Goal: Book appointment/travel/reservation

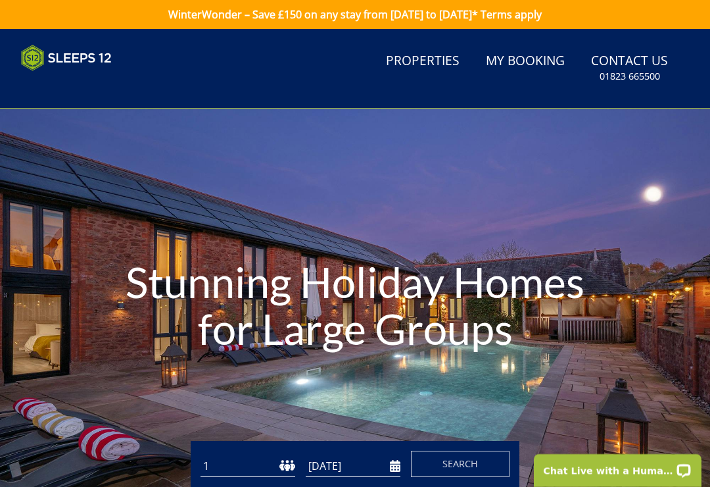
click at [427, 68] on link "Properties" at bounding box center [423, 62] width 84 height 30
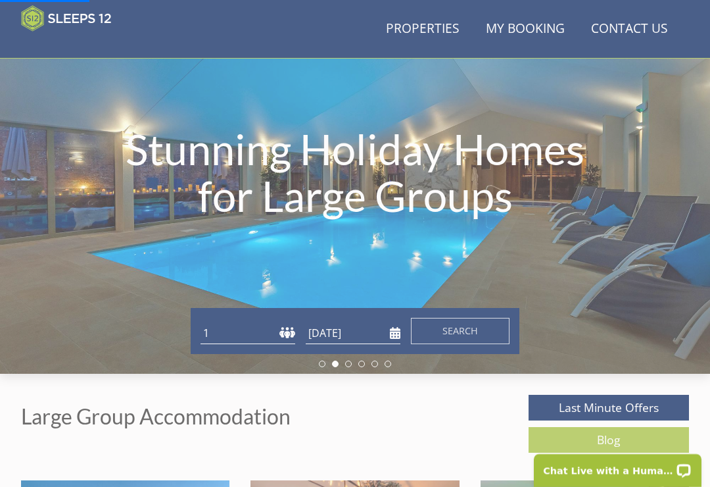
scroll to position [134, 0]
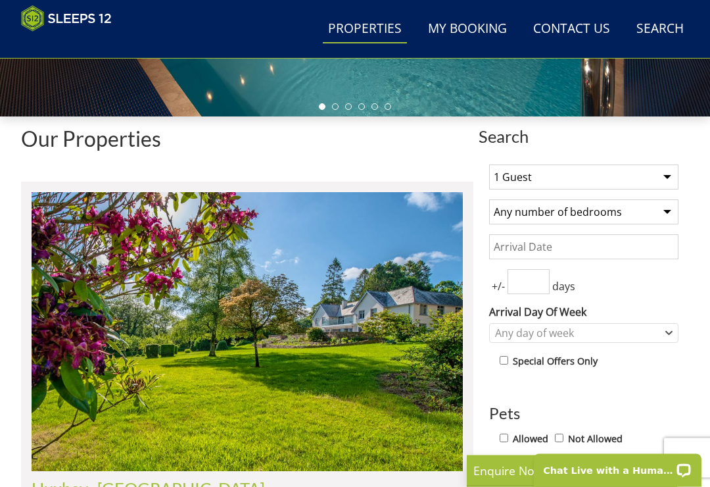
scroll to position [374, 0]
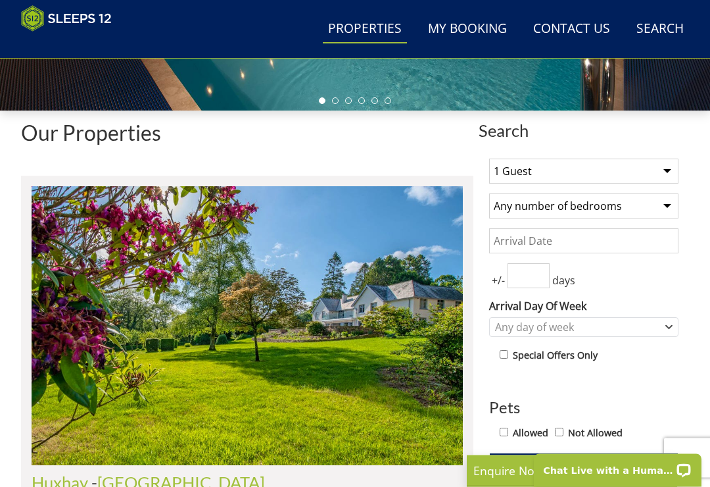
click at [669, 162] on select "1 Guest 2 Guests 3 Guests 4 Guests 5 Guests 6 Guests 7 Guests 8 Guests 9 Guests…" at bounding box center [583, 171] width 189 height 25
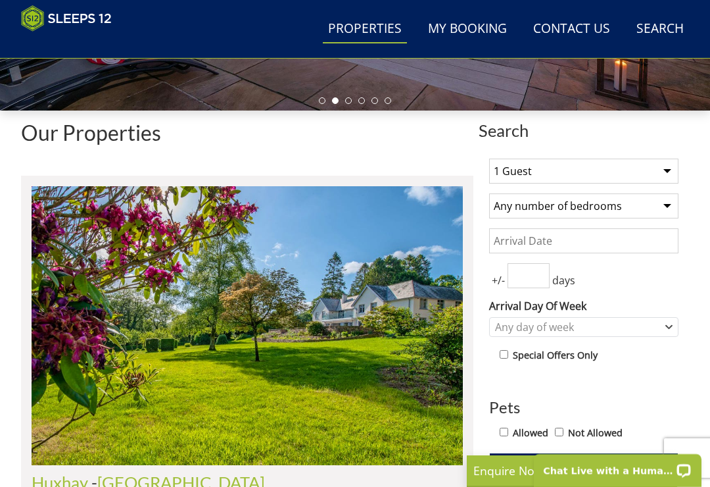
select select "10"
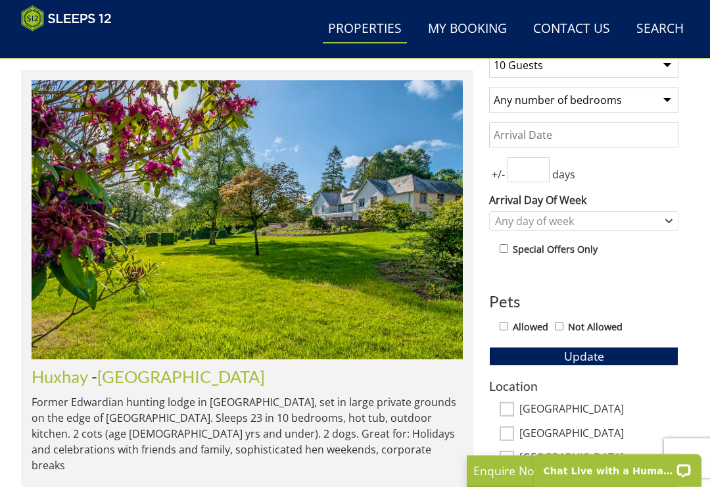
scroll to position [477, 0]
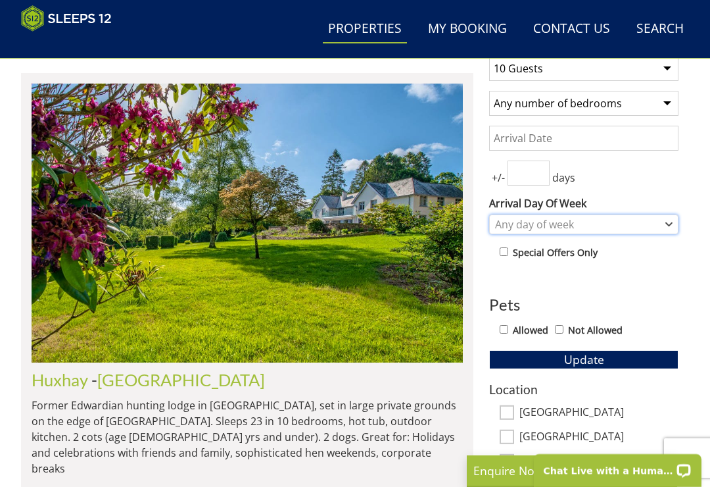
click at [668, 226] on icon "Combobox" at bounding box center [669, 224] width 7 height 8
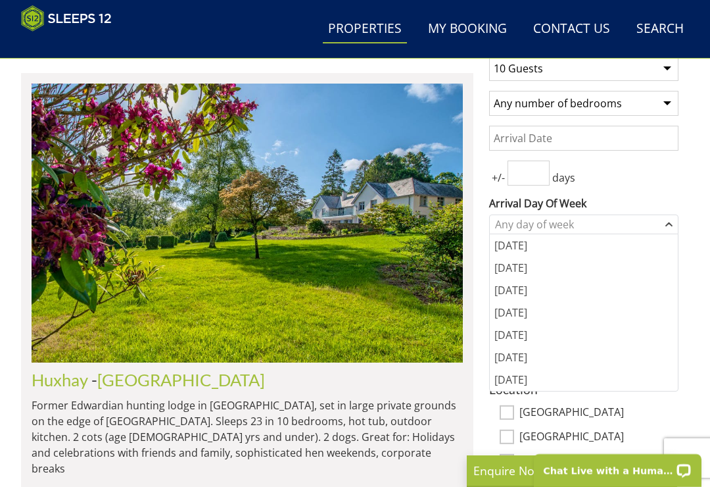
click at [514, 328] on div "[DATE]" at bounding box center [584, 335] width 188 height 22
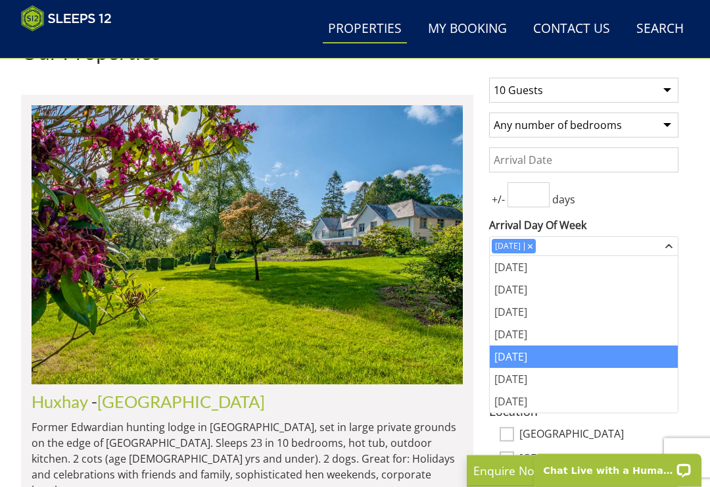
scroll to position [453, 0]
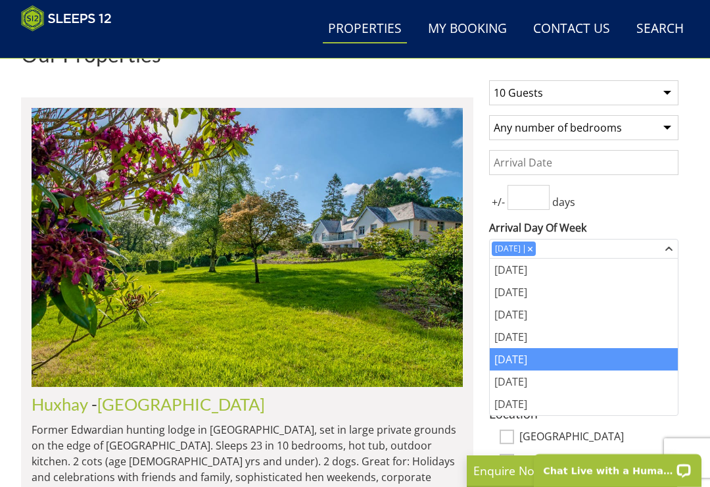
click at [663, 130] on select "Any number of bedrooms 3 Bedrooms 4 Bedrooms 5 Bedrooms 6 Bedrooms 7 Bedrooms 8…" at bounding box center [583, 127] width 189 height 25
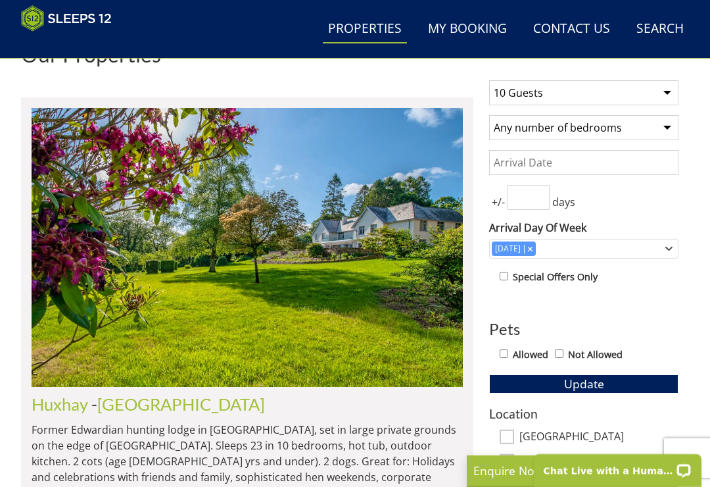
select select "5"
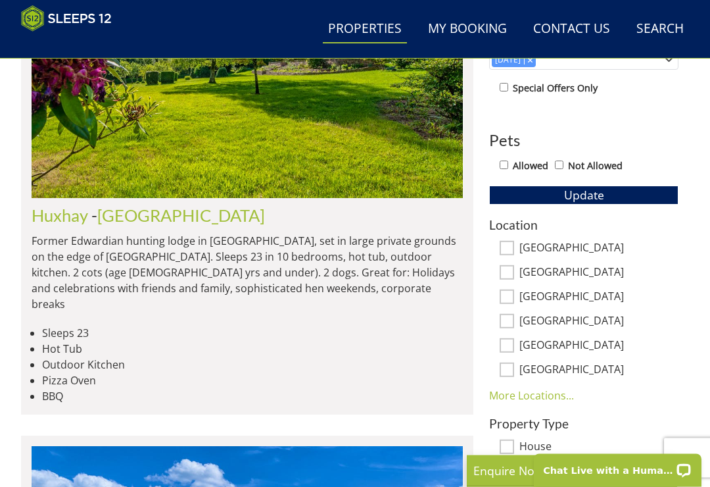
click at [512, 241] on input "[GEOGRAPHIC_DATA]" at bounding box center [507, 248] width 14 height 14
checkbox input "true"
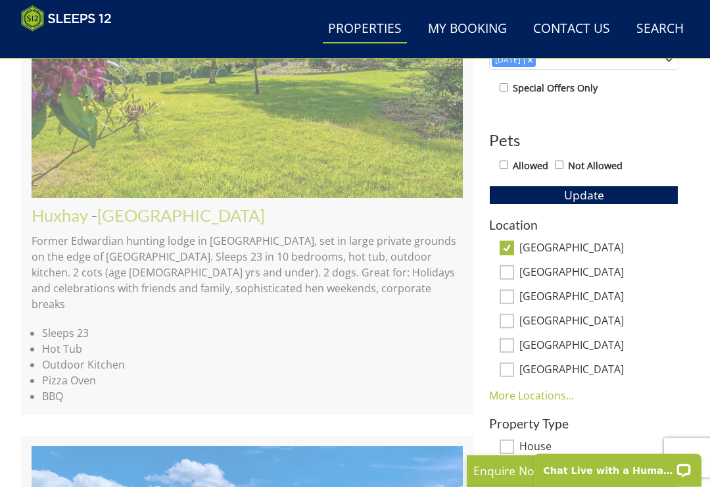
scroll to position [642, 0]
click at [626, 193] on button "Update" at bounding box center [583, 194] width 189 height 18
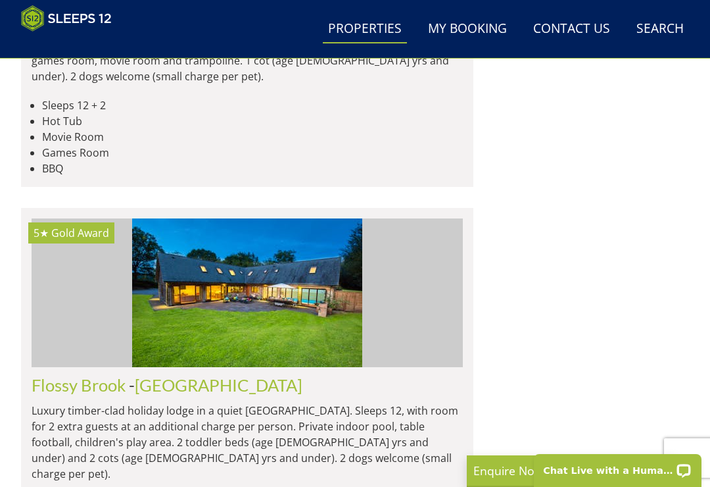
scroll to position [3281, 0]
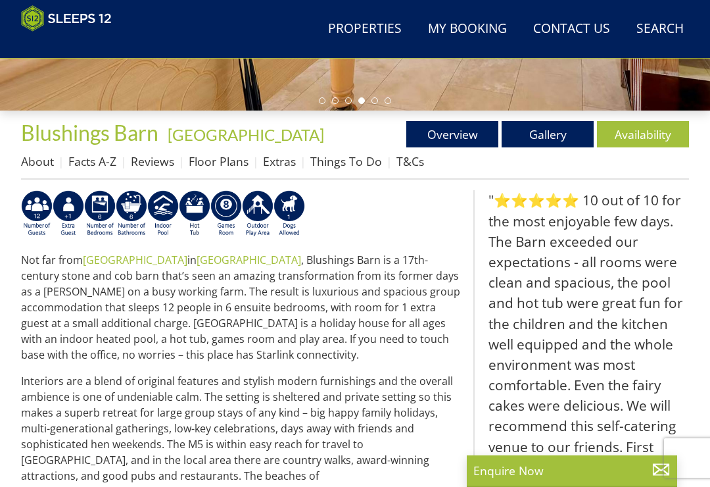
scroll to position [341, 0]
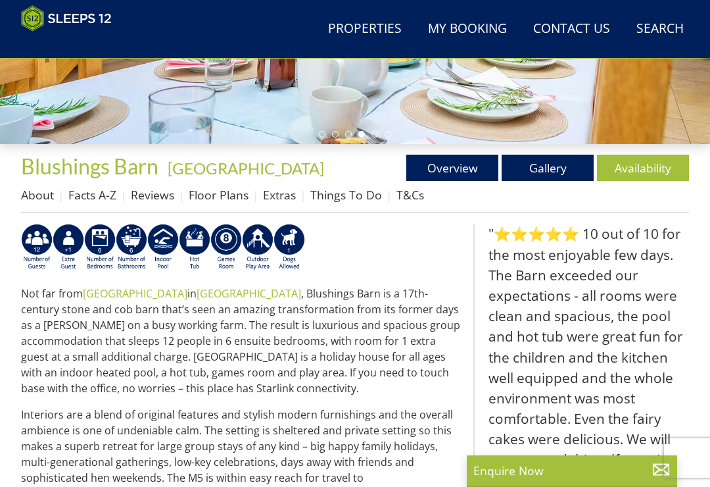
click at [648, 160] on link "Availability" at bounding box center [643, 168] width 92 height 26
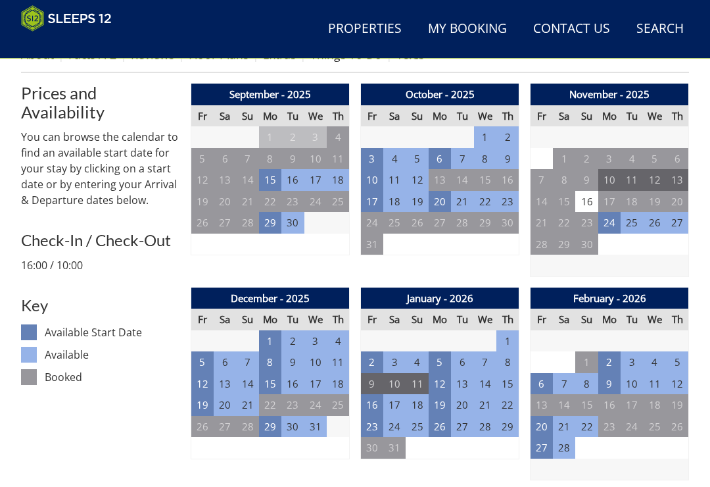
scroll to position [481, 0]
click at [374, 419] on td "23" at bounding box center [372, 427] width 22 height 22
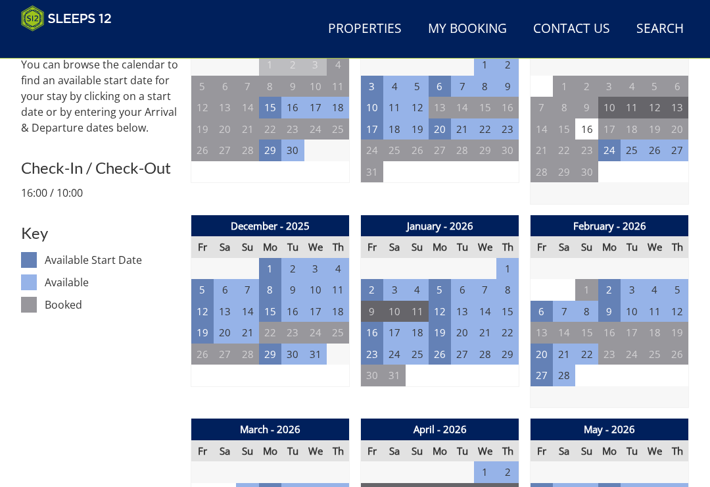
scroll to position [554, 0]
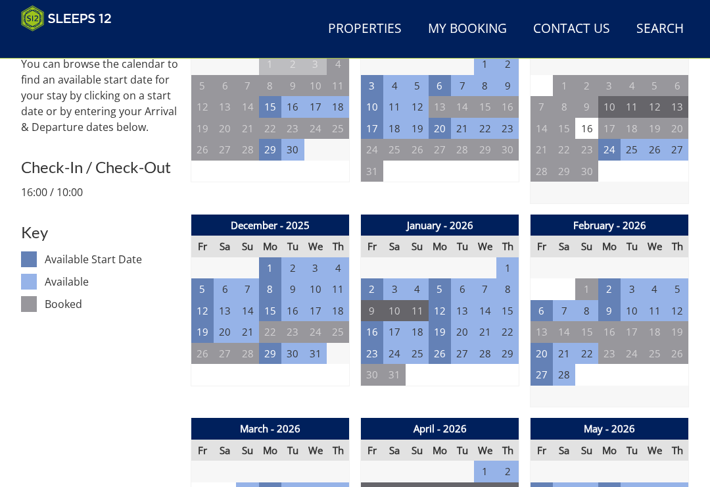
click at [540, 344] on td "20" at bounding box center [542, 354] width 22 height 22
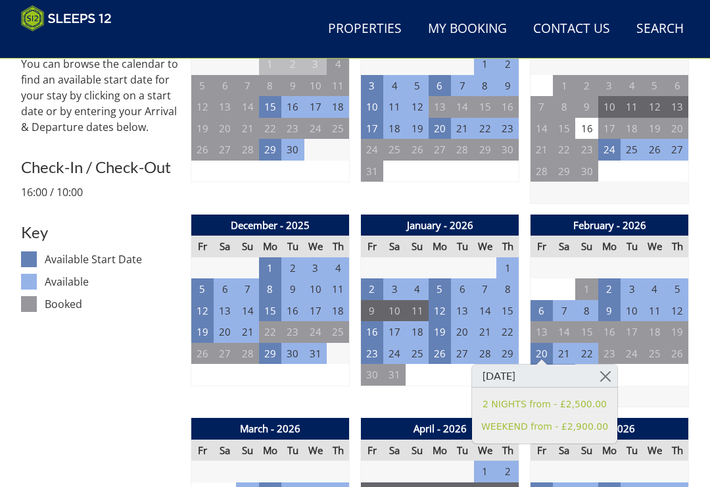
click at [289, 377] on td "6" at bounding box center [292, 375] width 22 height 22
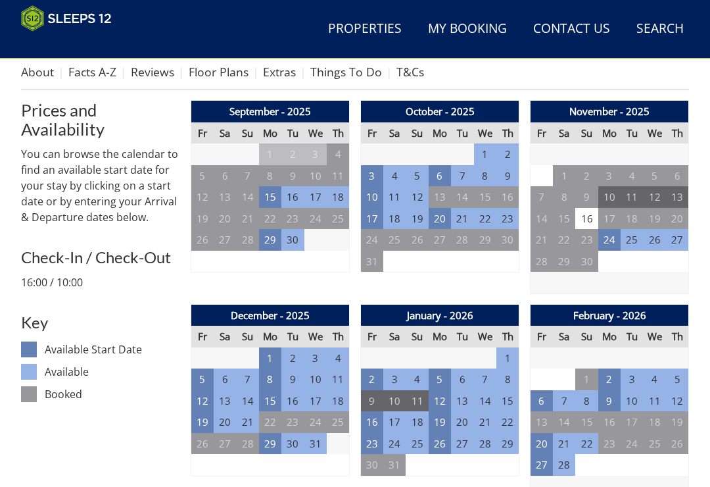
scroll to position [464, 0]
click at [274, 440] on td "29" at bounding box center [270, 444] width 22 height 22
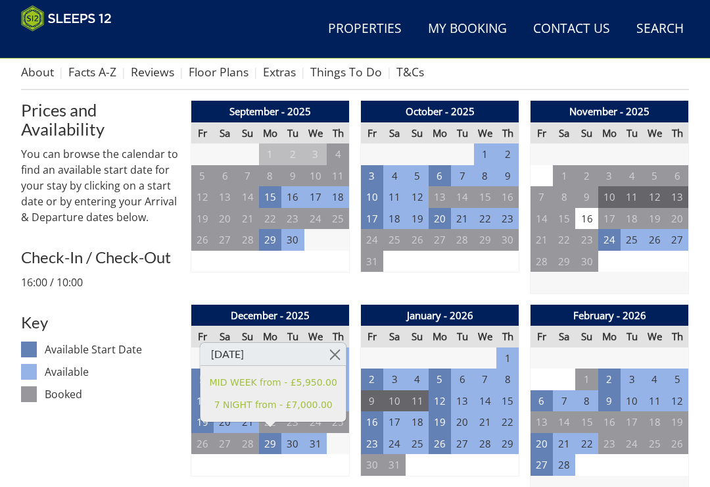
click at [121, 402] on dl "Available Start Date Available Booked" at bounding box center [100, 374] width 159 height 67
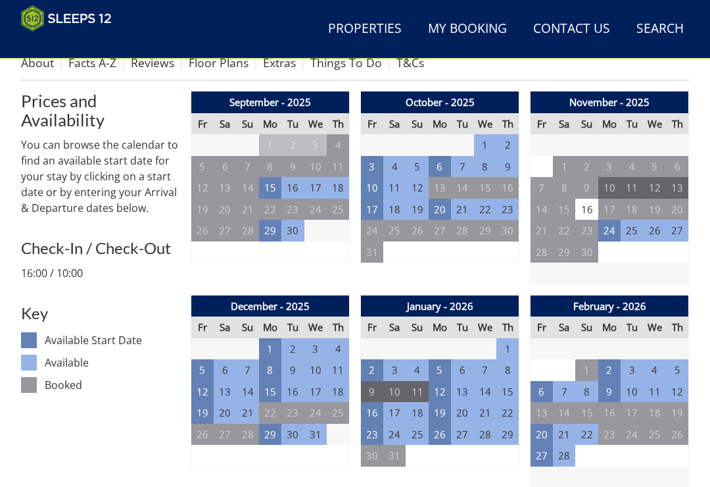
scroll to position [474, 0]
click at [208, 405] on td "19" at bounding box center [202, 413] width 22 height 22
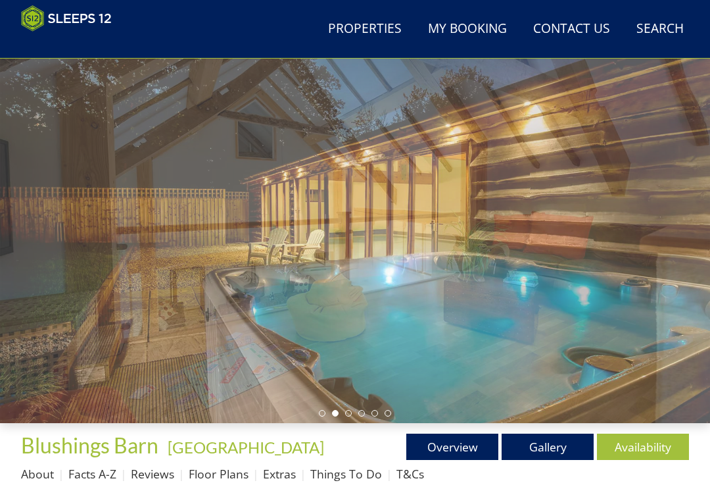
scroll to position [0, 0]
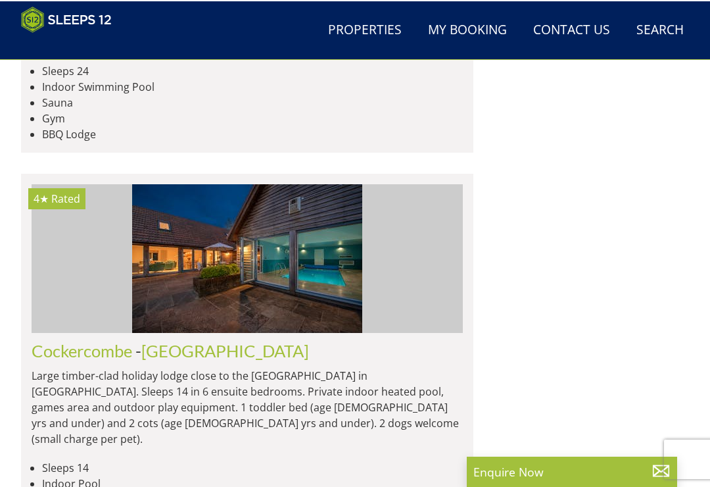
scroll to position [3607, 0]
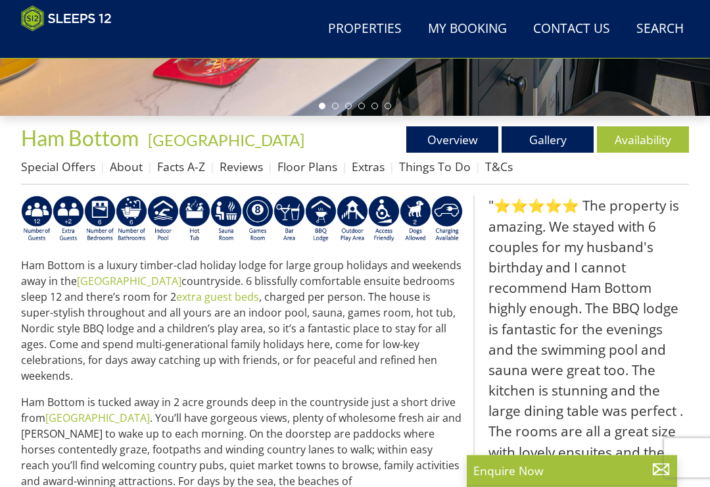
scroll to position [370, 0]
click at [646, 132] on link "Availability" at bounding box center [643, 139] width 92 height 26
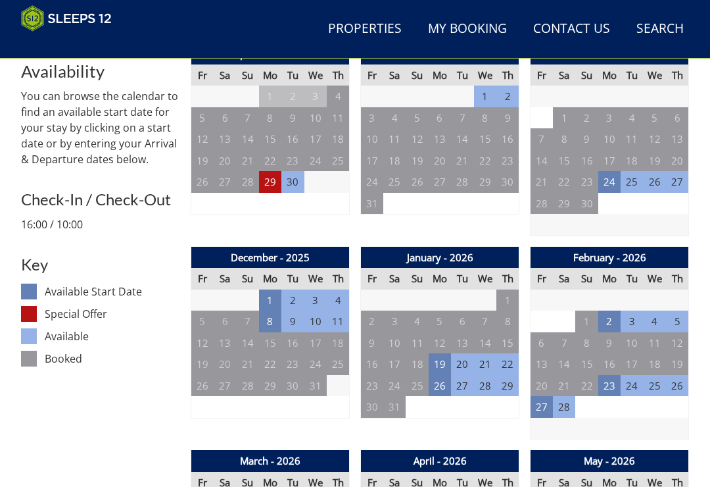
scroll to position [522, 0]
click at [608, 375] on td "23" at bounding box center [609, 386] width 22 height 22
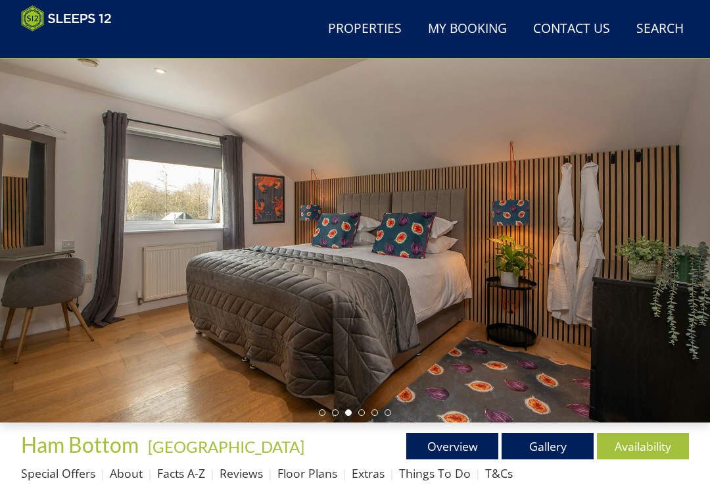
scroll to position [62, 0]
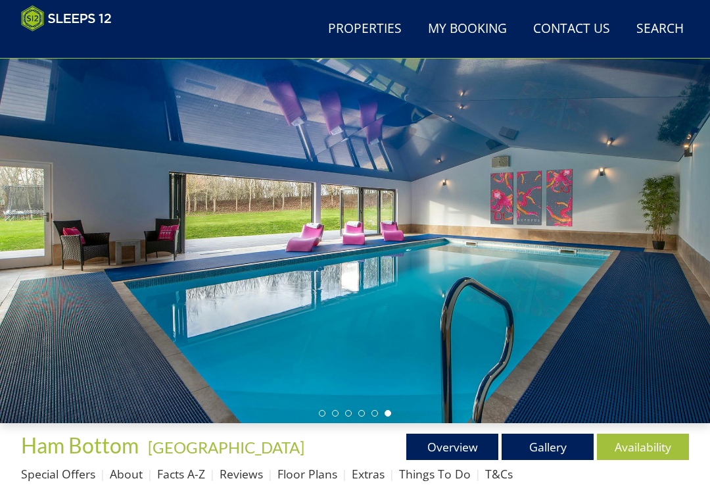
click at [552, 443] on link "Gallery" at bounding box center [548, 446] width 92 height 26
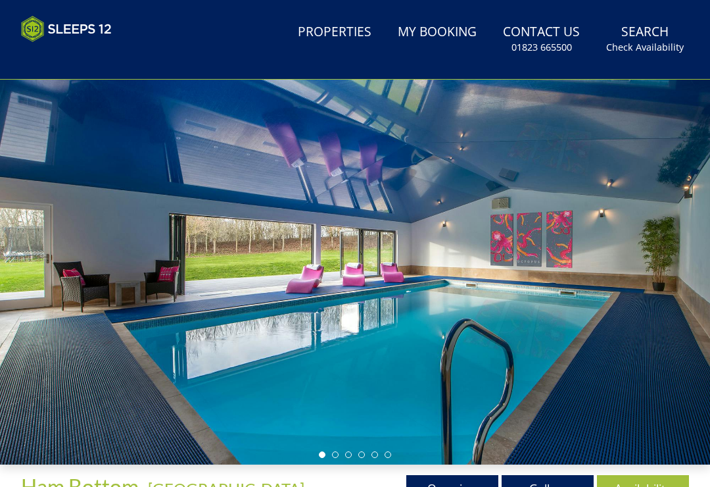
scroll to position [61, 0]
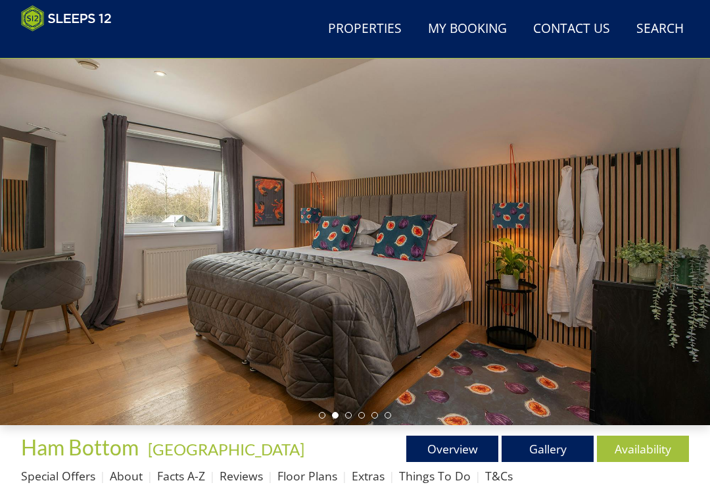
click at [556, 435] on link "Gallery" at bounding box center [548, 448] width 92 height 26
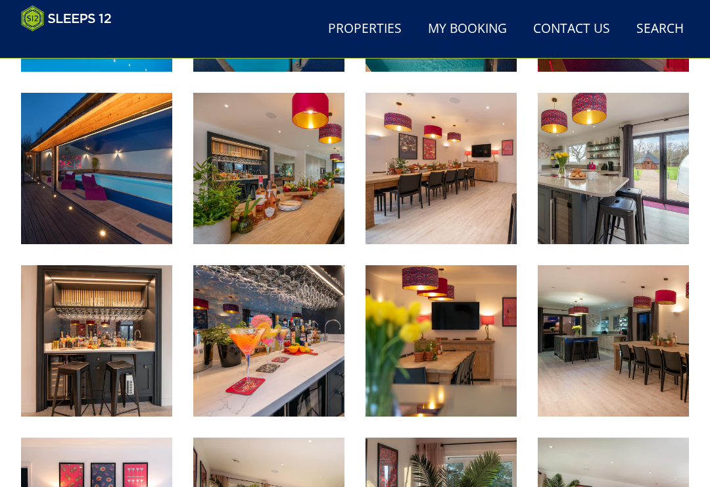
scroll to position [647, 0]
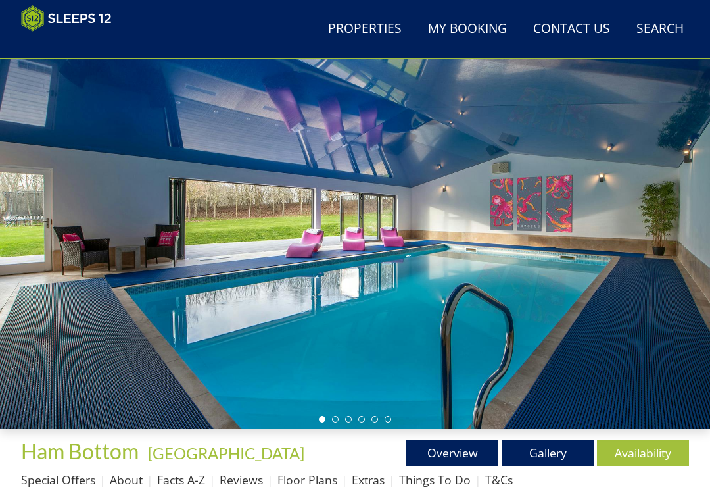
scroll to position [25, 0]
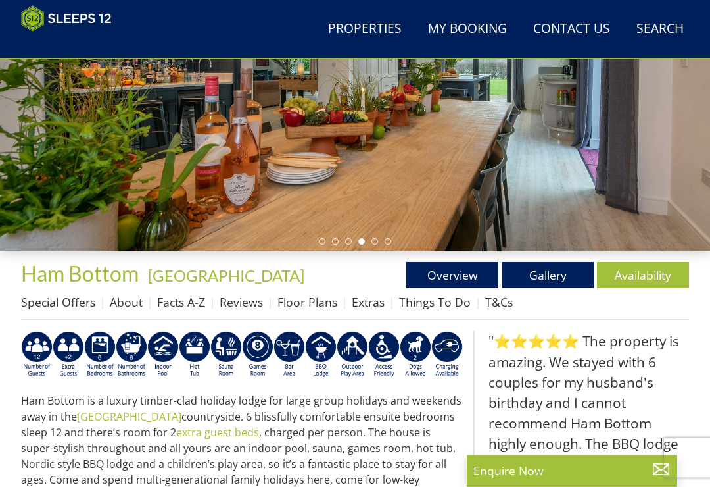
scroll to position [234, 0]
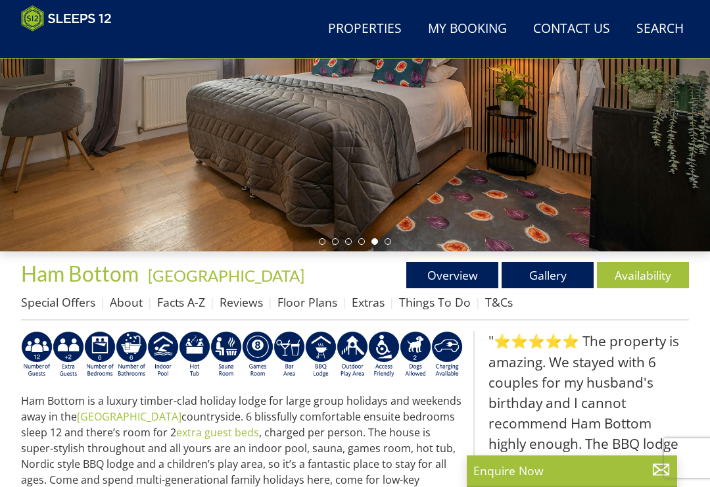
click at [652, 273] on link "Availability" at bounding box center [643, 275] width 92 height 26
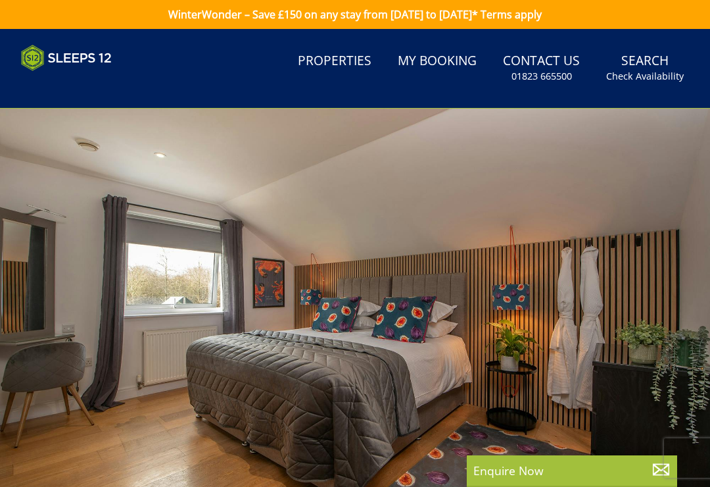
click at [652, 80] on small "Check Availability" at bounding box center [645, 76] width 78 height 13
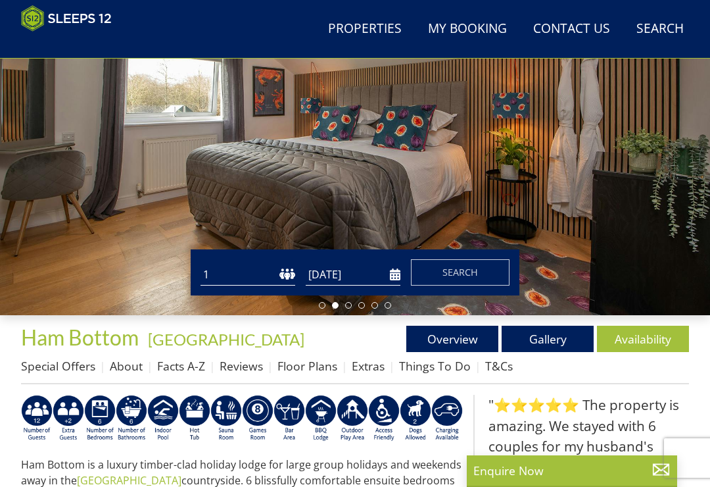
scroll to position [175, 0]
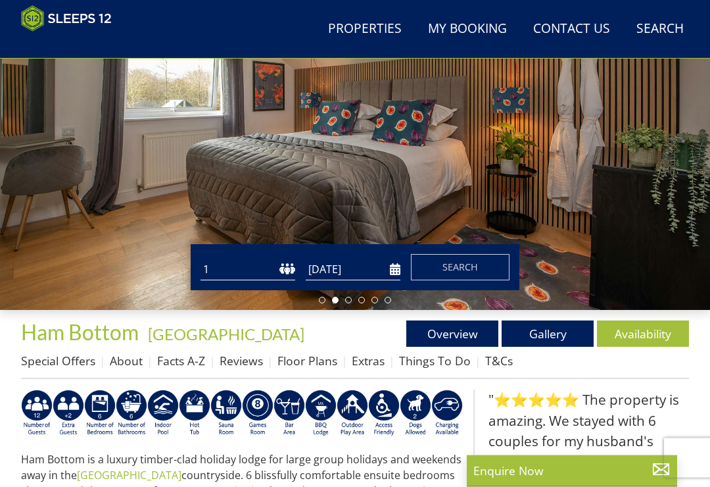
click at [286, 271] on select "1 2 3 4 5 6 7 8 9 10 11 12 13 14 15 16 17 18 19 20 21 22 23 24 25 26 27 28 29 3…" at bounding box center [248, 270] width 95 height 22
select select "10"
click at [382, 276] on input "[DATE]" at bounding box center [353, 269] width 95 height 22
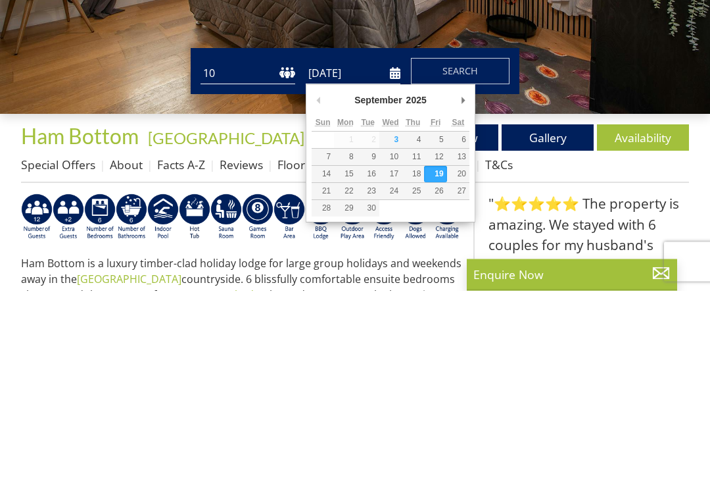
scroll to position [372, 0]
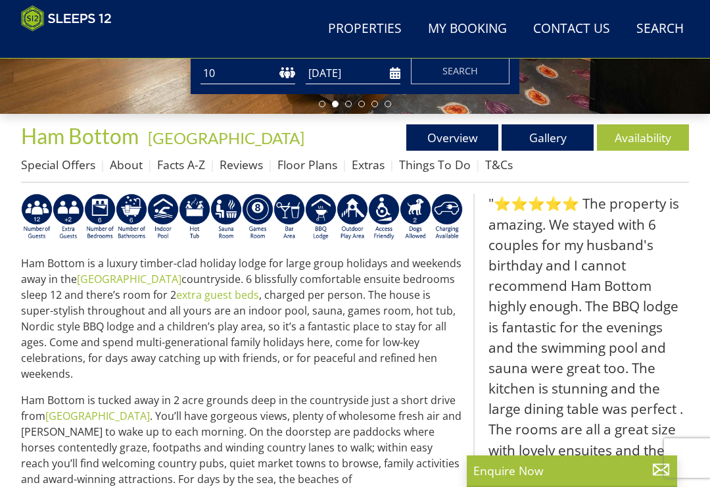
click at [389, 76] on input "[DATE]" at bounding box center [353, 73] width 95 height 22
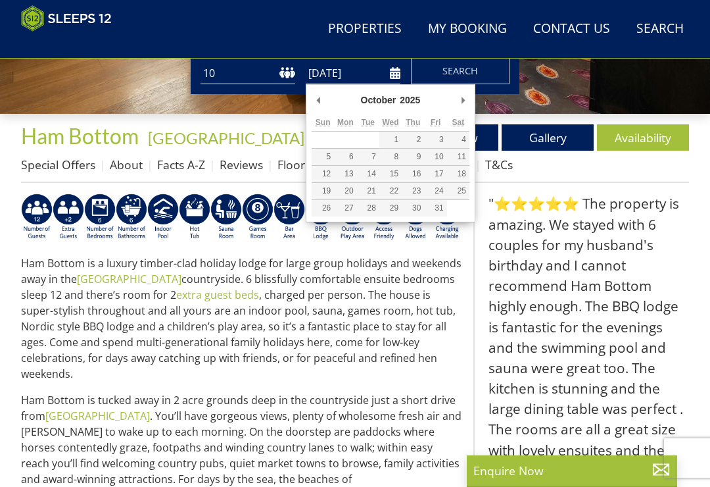
type input "[DATE]"
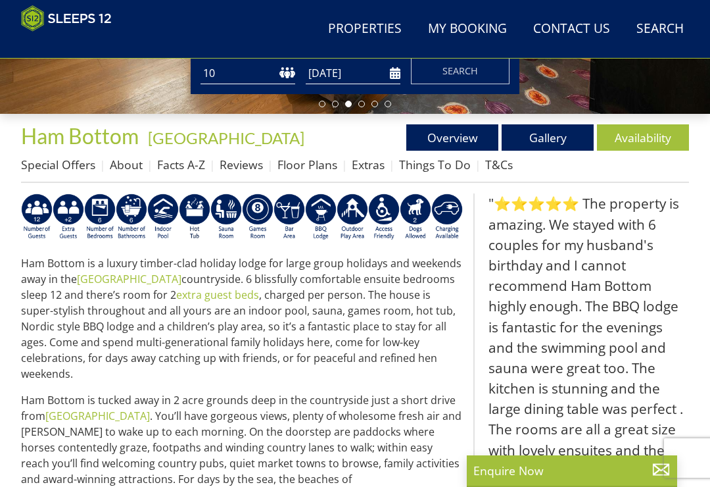
click at [479, 79] on button "Search" at bounding box center [460, 71] width 99 height 26
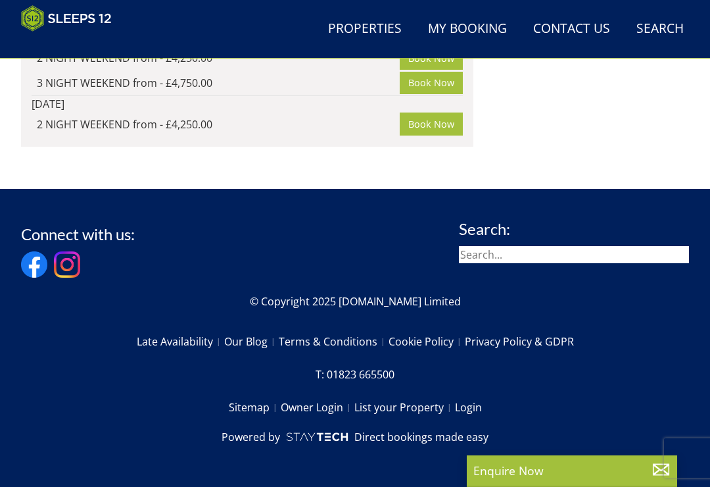
scroll to position [7489, 0]
